Goal: Task Accomplishment & Management: Manage account settings

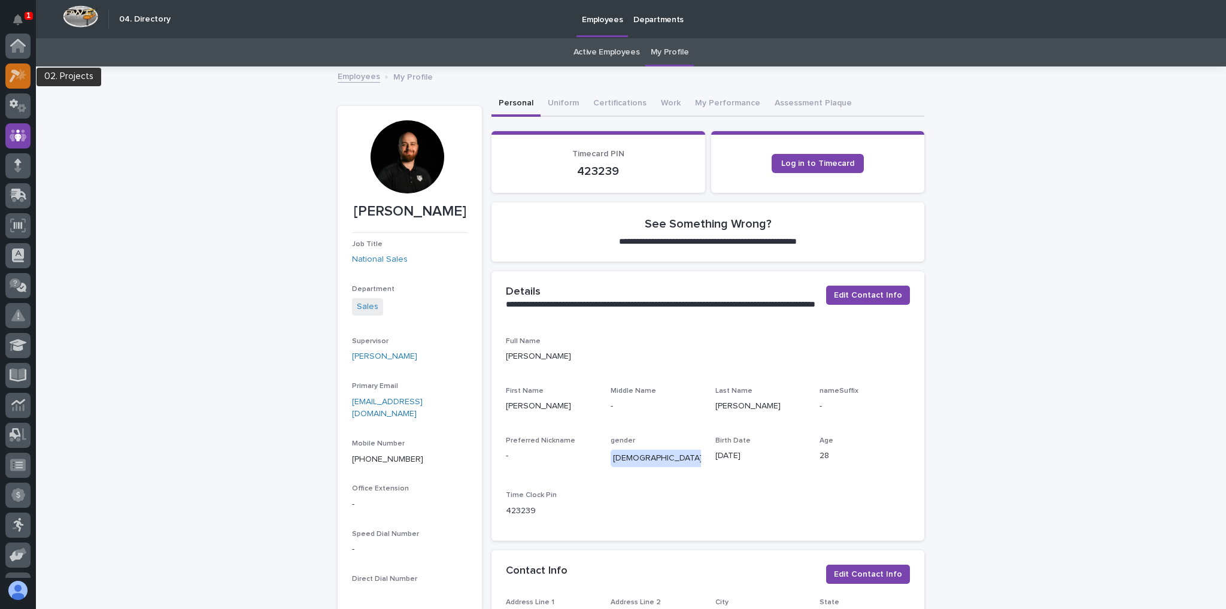
click at [20, 76] on icon at bounding box center [21, 74] width 10 height 12
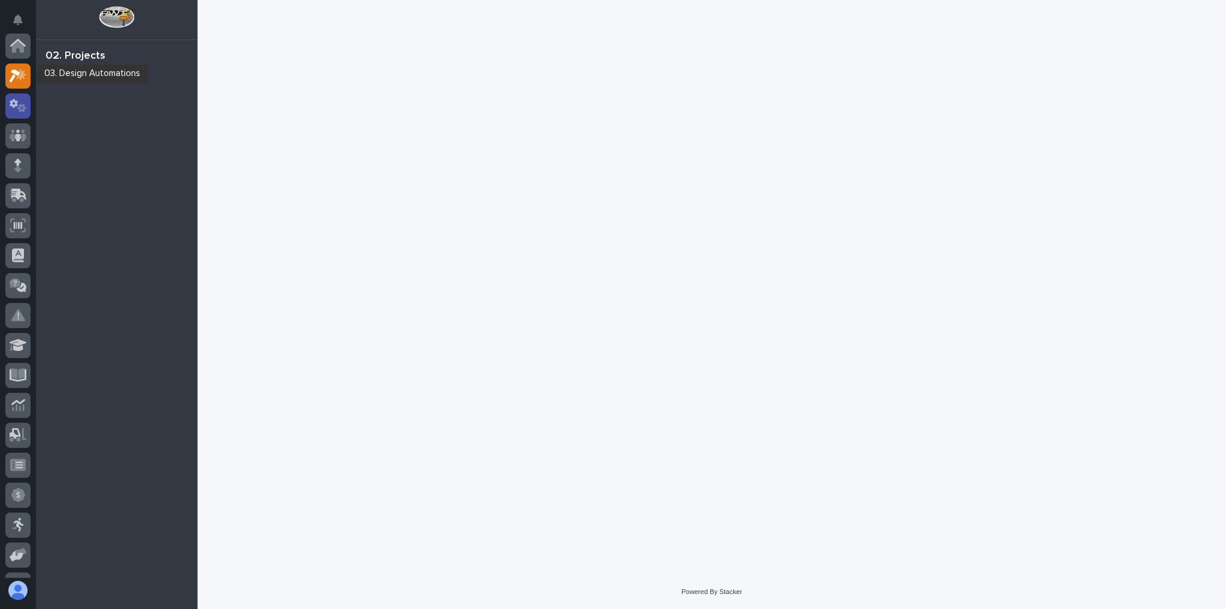
scroll to position [30, 0]
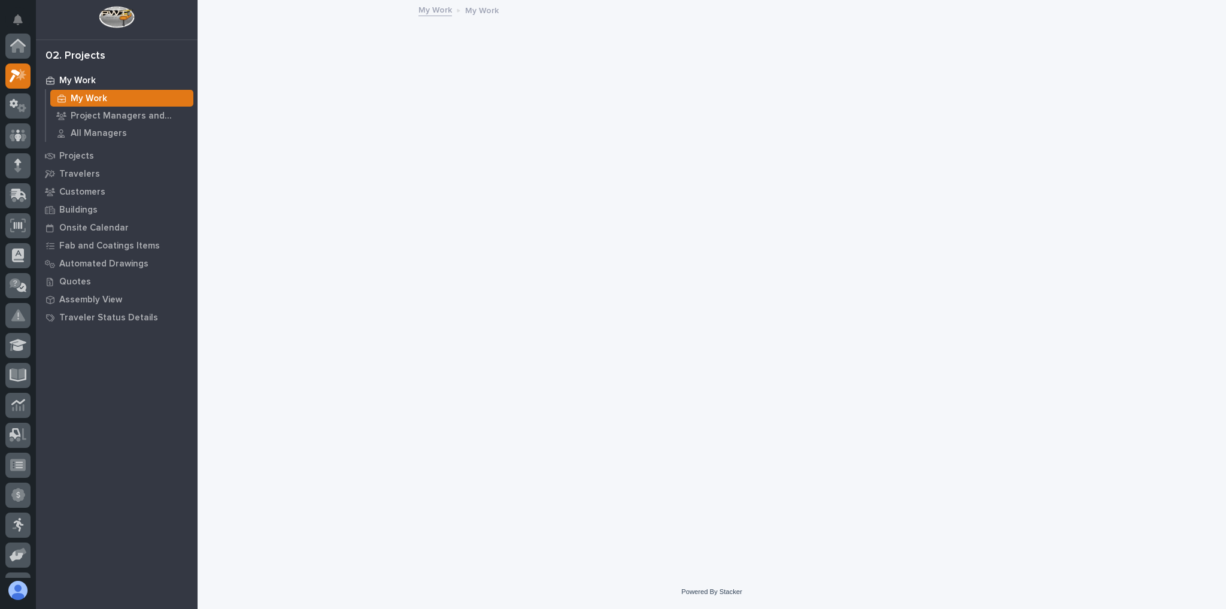
scroll to position [30, 0]
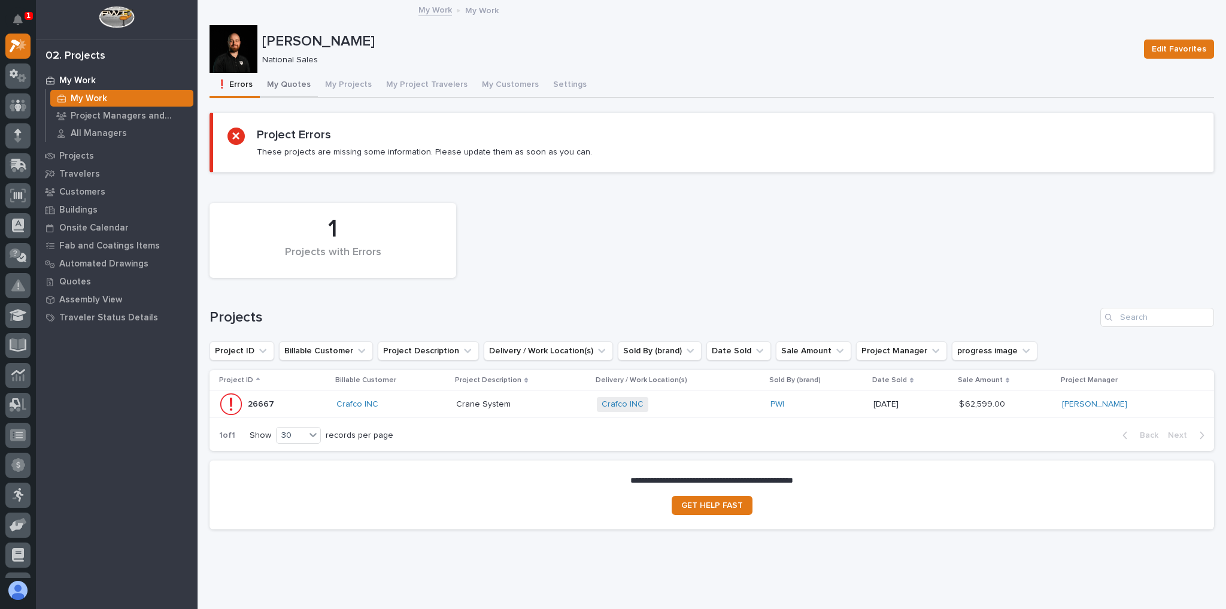
click at [294, 85] on button "My Quotes" at bounding box center [289, 85] width 58 height 25
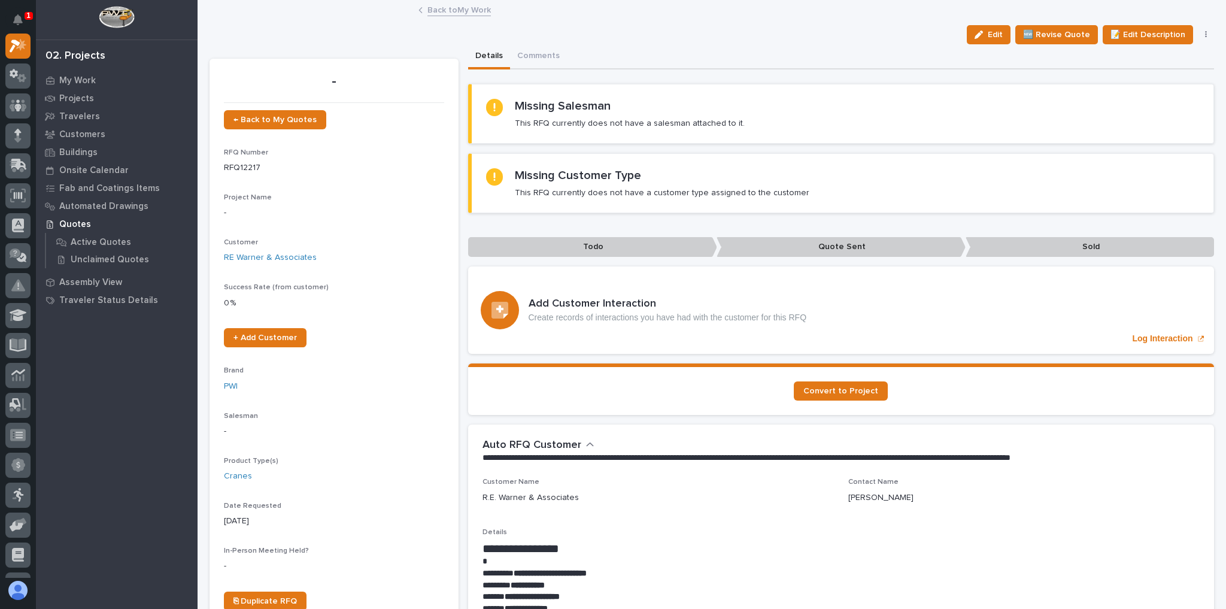
click at [475, 8] on link "Back to My Work" at bounding box center [458, 9] width 63 height 14
